Goal: Obtain resource: Download file/media

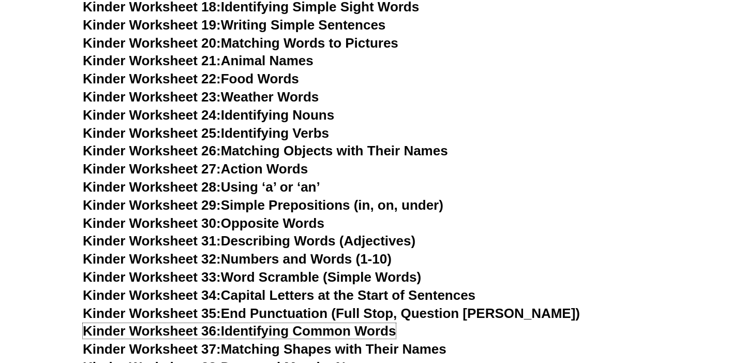
scroll to position [721, 0]
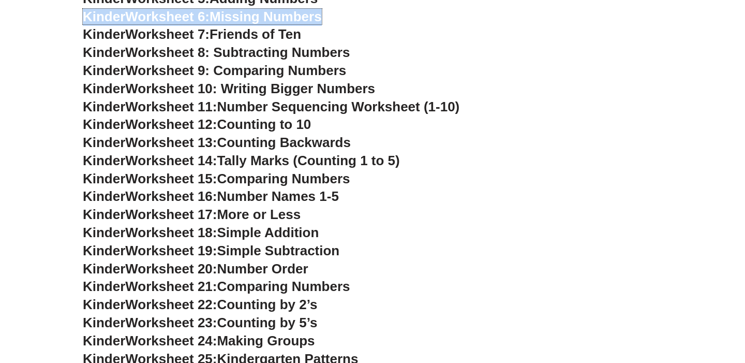
scroll to position [462, 0]
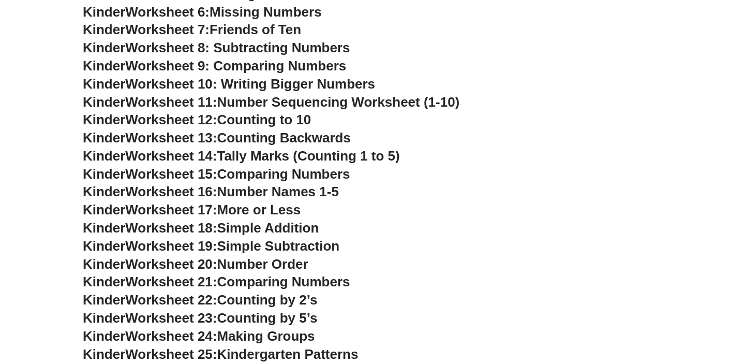
click at [473, 209] on h3 "Kinder Worksheet 17: More or Less" at bounding box center [373, 210] width 580 height 18
click at [154, 228] on span "Worksheet 18:" at bounding box center [171, 228] width 92 height 16
click at [256, 227] on span "Simple Addition" at bounding box center [268, 228] width 102 height 16
click at [303, 228] on span "Simple Addition" at bounding box center [268, 228] width 102 height 16
click at [87, 229] on span "Kinder" at bounding box center [104, 228] width 42 height 16
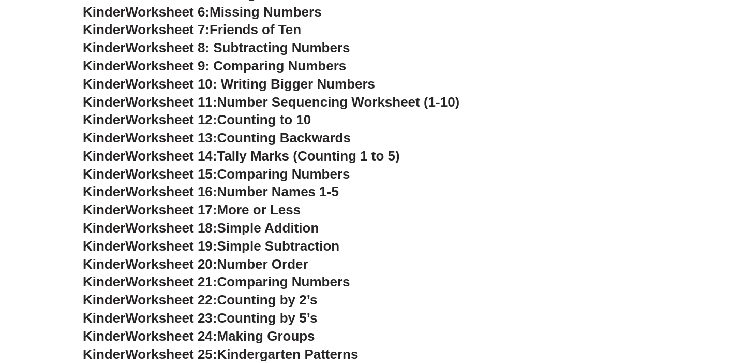
click at [184, 229] on span "Worksheet 18:" at bounding box center [171, 228] width 92 height 16
click at [183, 229] on span "Worksheet 18:" at bounding box center [171, 228] width 92 height 16
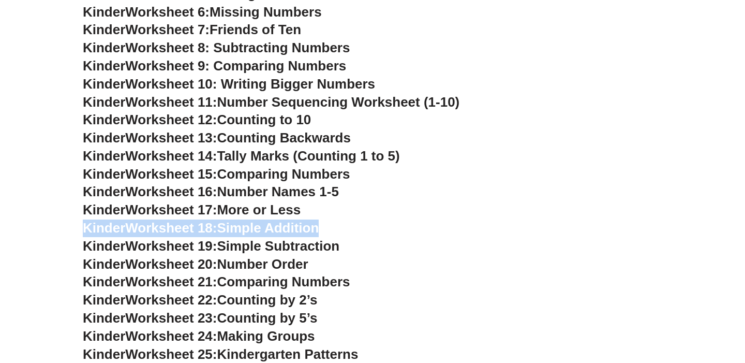
click at [183, 229] on span "Worksheet 18:" at bounding box center [171, 228] width 92 height 16
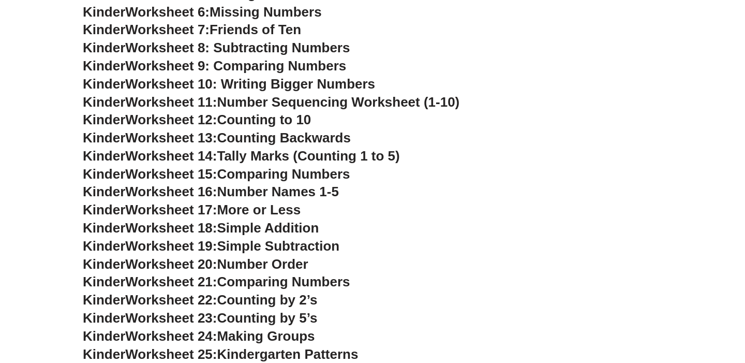
click at [381, 248] on h3 "Kinder Worksheet 19: Simple Subtraction" at bounding box center [373, 247] width 580 height 18
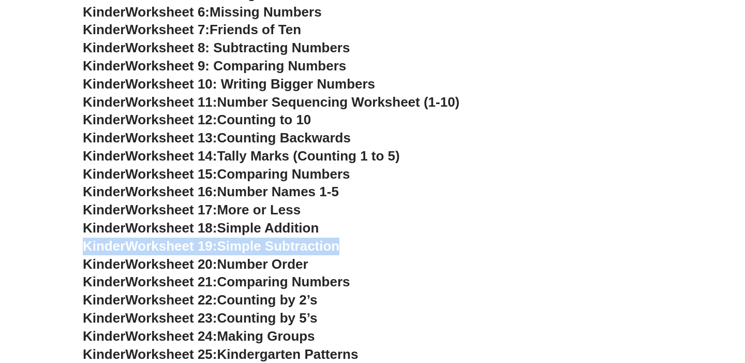
click at [381, 248] on h3 "Kinder Worksheet 19: Simple Subtraction" at bounding box center [373, 247] width 580 height 18
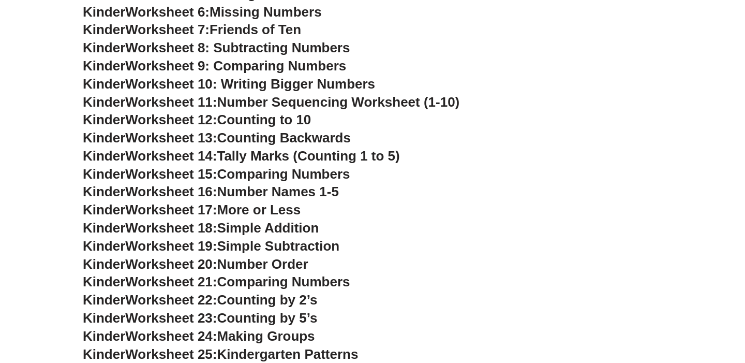
click at [340, 256] on h3 "Kinder Worksheet 20: Number Order" at bounding box center [373, 265] width 580 height 18
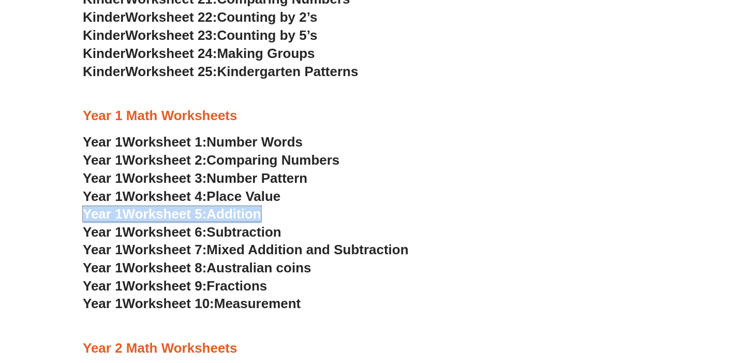
scroll to position [757, 0]
